Goal: Navigation & Orientation: Find specific page/section

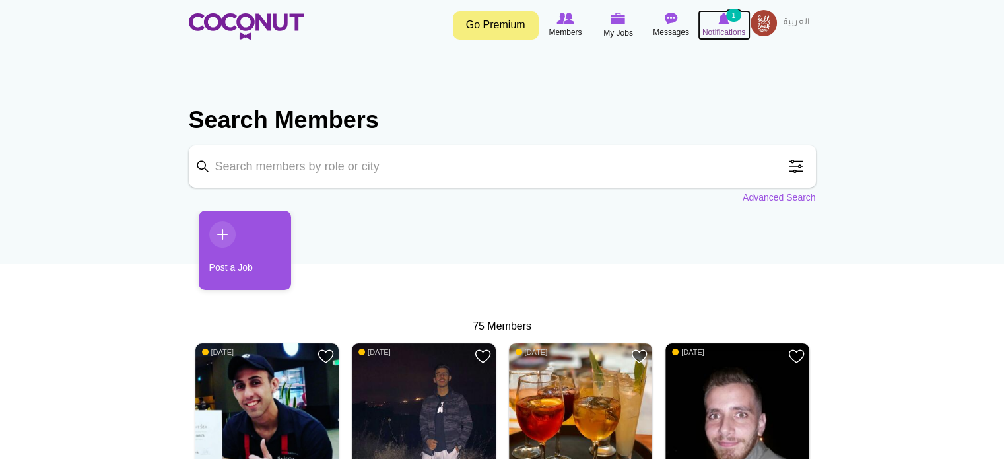
click at [731, 33] on span "Notifications" at bounding box center [723, 32] width 43 height 13
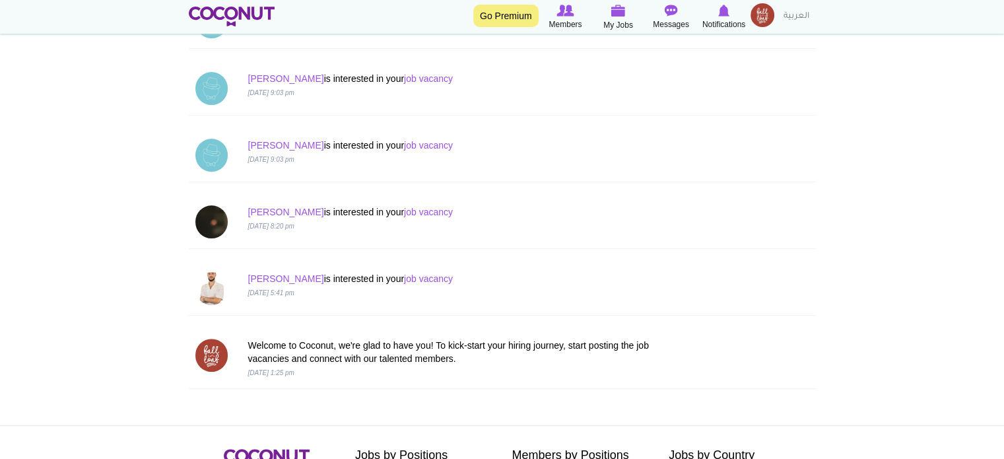
scroll to position [330, 0]
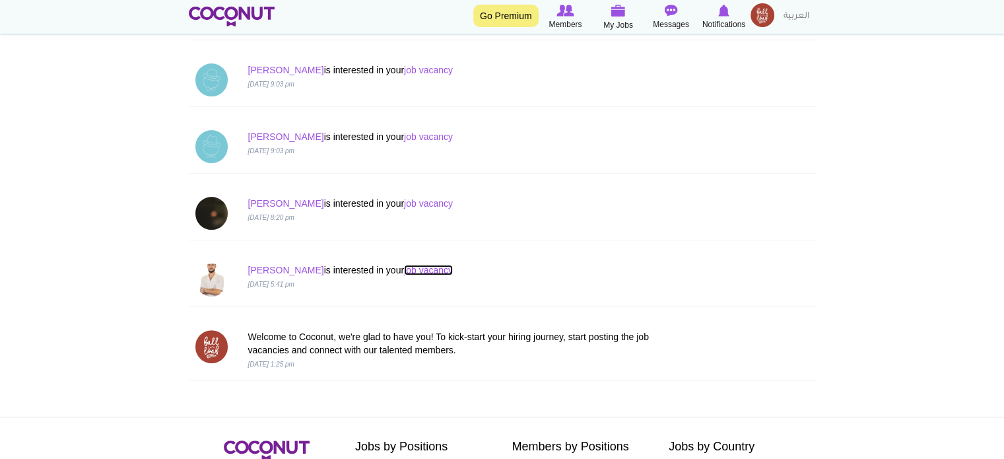
click at [404, 269] on link "job vacancy" at bounding box center [428, 270] width 49 height 11
click at [404, 202] on link "job vacancy" at bounding box center [428, 203] width 49 height 11
click at [262, 268] on link "Eduard" at bounding box center [286, 270] width 76 height 11
click at [261, 203] on link "[PERSON_NAME]" at bounding box center [286, 203] width 76 height 11
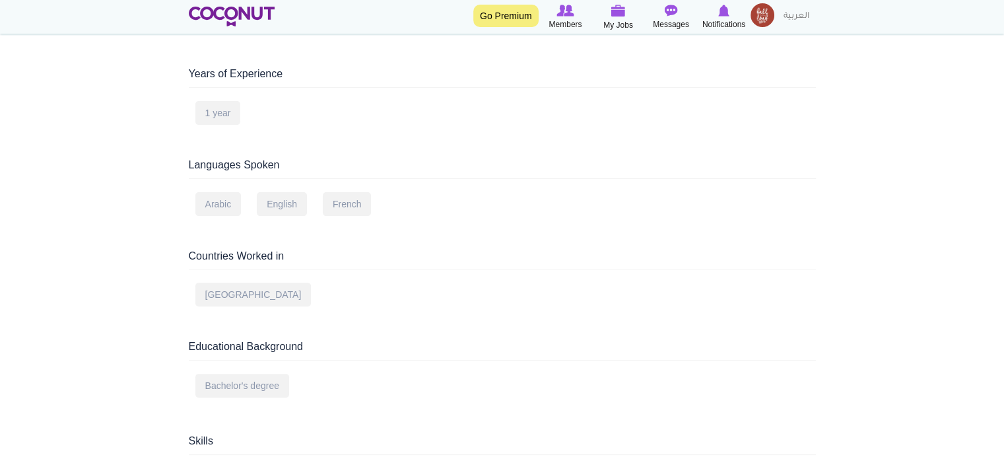
scroll to position [66, 0]
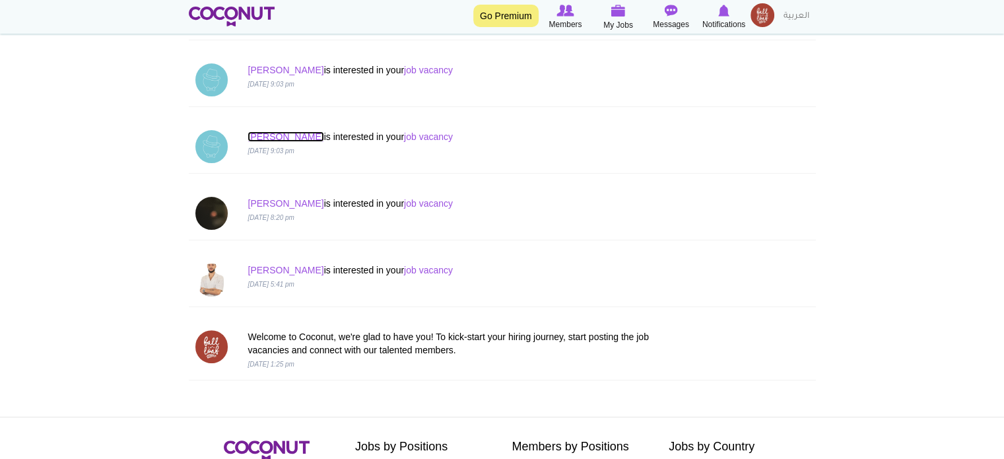
click at [265, 133] on link "[PERSON_NAME]" at bounding box center [286, 136] width 76 height 11
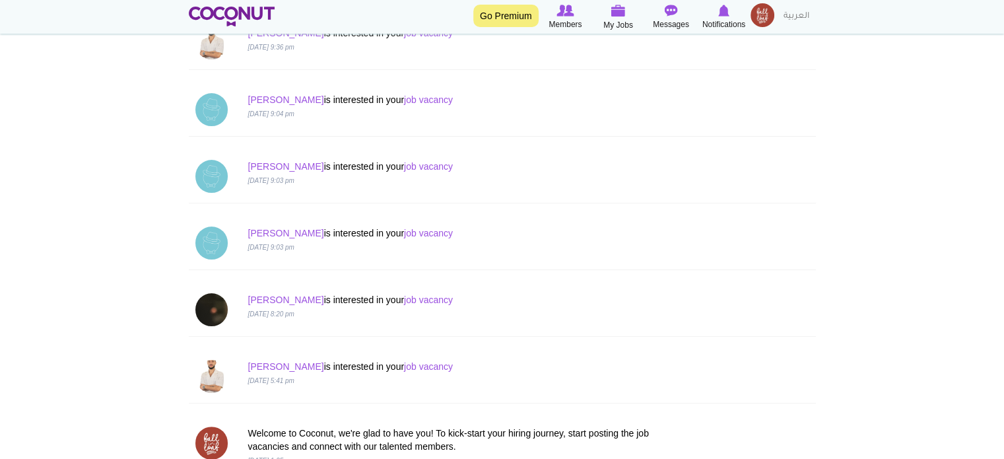
scroll to position [132, 0]
